Goal: Transaction & Acquisition: Purchase product/service

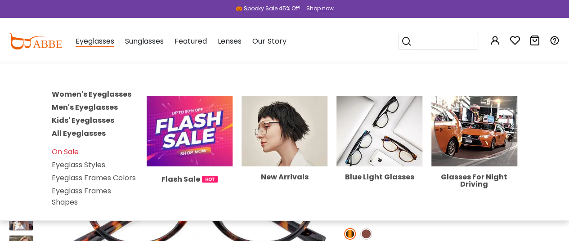
click at [112, 90] on link "Women's Eyeglasses" at bounding box center [92, 94] width 80 height 10
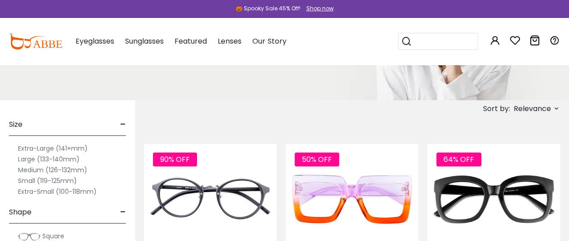
scroll to position [135, 0]
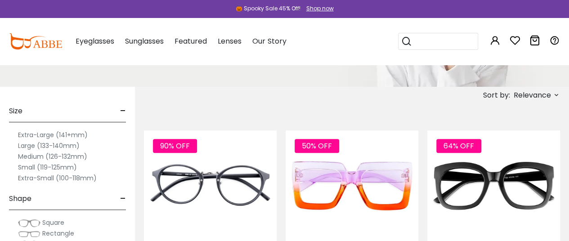
click at [29, 179] on label "Extra-Small (100-118mm)" at bounding box center [57, 178] width 79 height 11
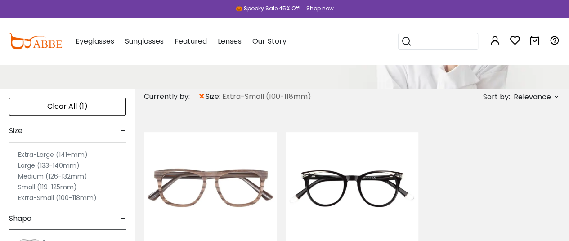
scroll to position [135, 0]
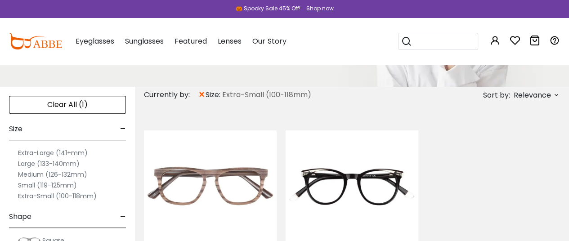
click at [49, 183] on label "Small (119-125mm)" at bounding box center [47, 185] width 59 height 11
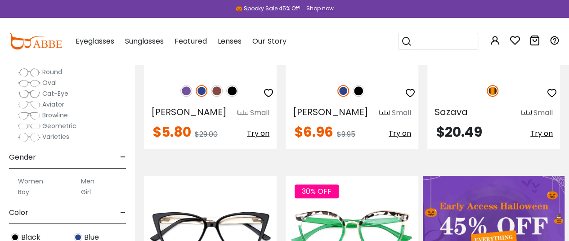
scroll to position [315, 0]
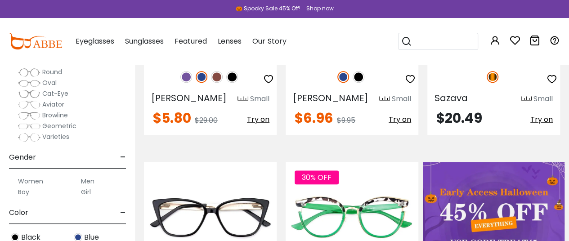
click at [31, 176] on label "Women" at bounding box center [30, 181] width 25 height 11
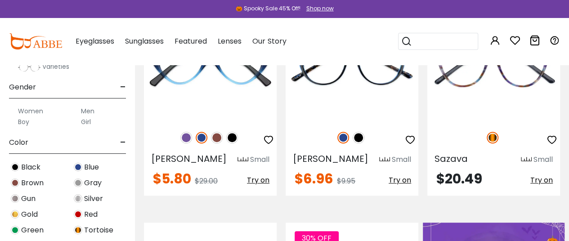
scroll to position [180, 0]
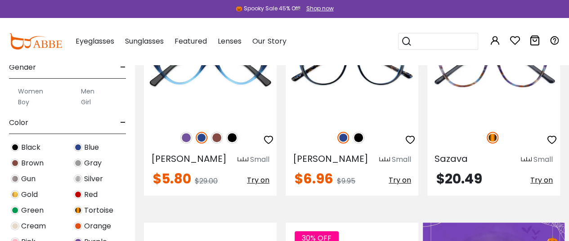
click at [17, 160] on img at bounding box center [15, 163] width 9 height 9
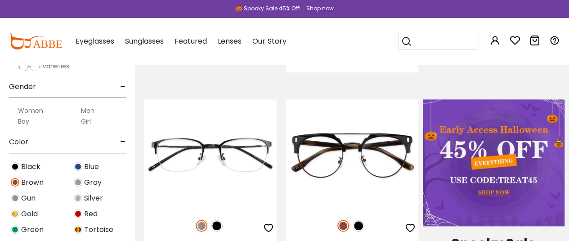
scroll to position [180, 0]
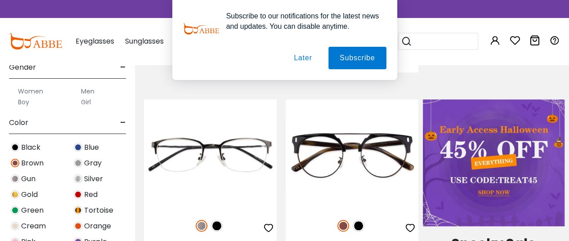
click at [78, 211] on img at bounding box center [78, 210] width 9 height 9
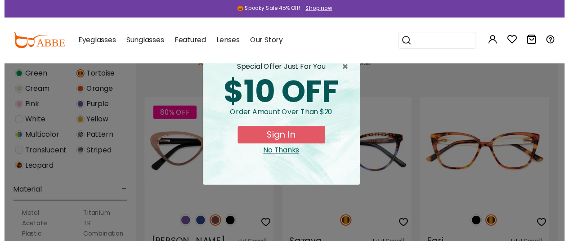
scroll to position [360, 0]
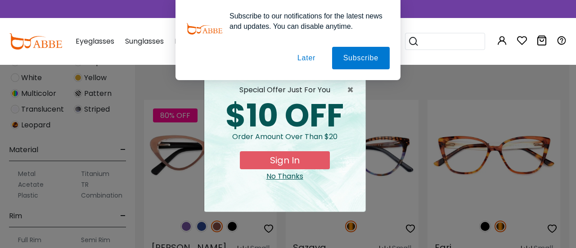
click at [304, 59] on button "Later" at bounding box center [306, 58] width 40 height 22
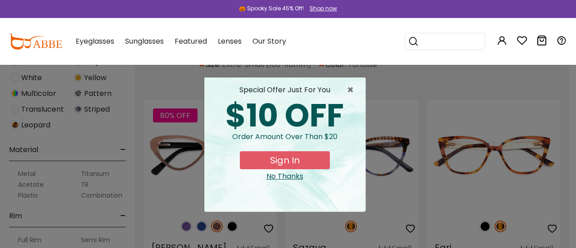
click at [295, 175] on div "No Thanks" at bounding box center [284, 176] width 147 height 11
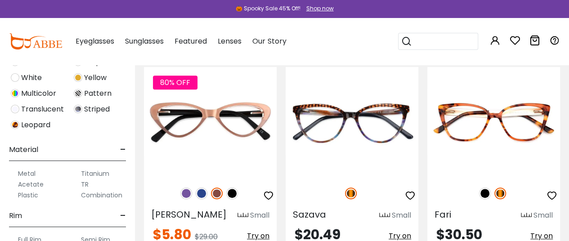
scroll to position [226, 0]
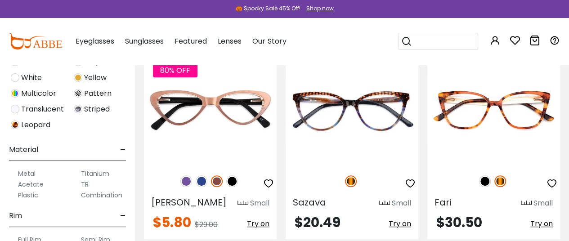
click at [22, 174] on label "Metal" at bounding box center [27, 173] width 18 height 11
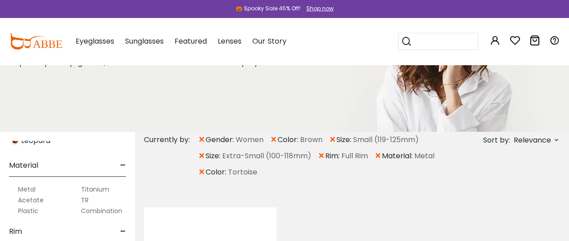
scroll to position [495, 0]
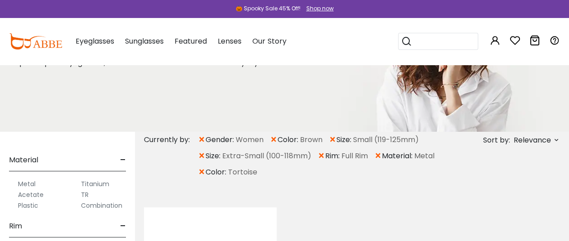
click at [103, 183] on label "Titanium" at bounding box center [95, 184] width 28 height 11
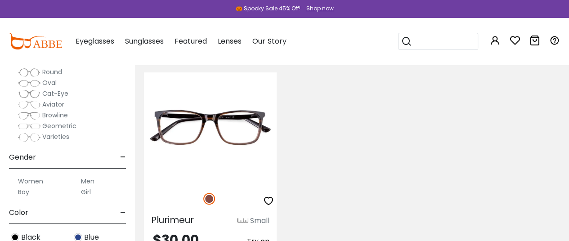
scroll to position [315, 0]
